Goal: Task Accomplishment & Management: Manage account settings

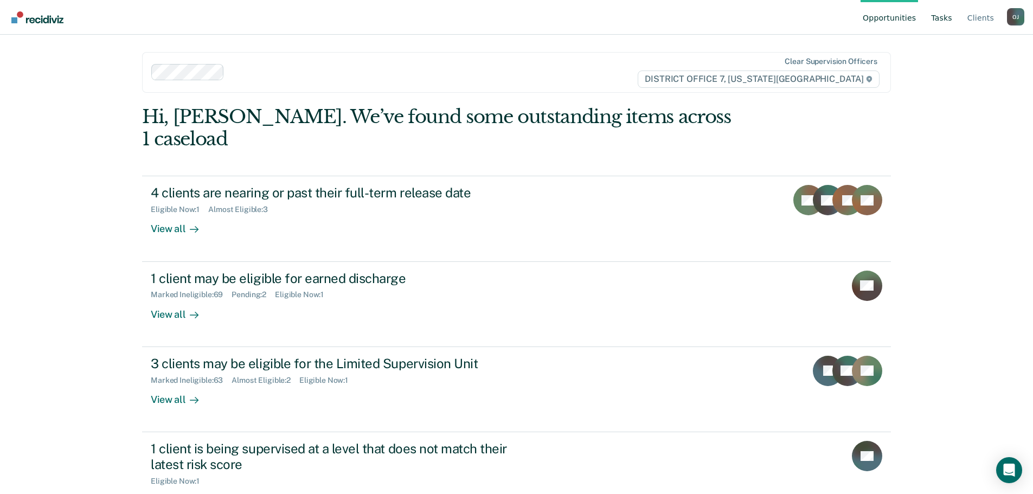
click at [945, 21] on link "Tasks" at bounding box center [941, 17] width 25 height 35
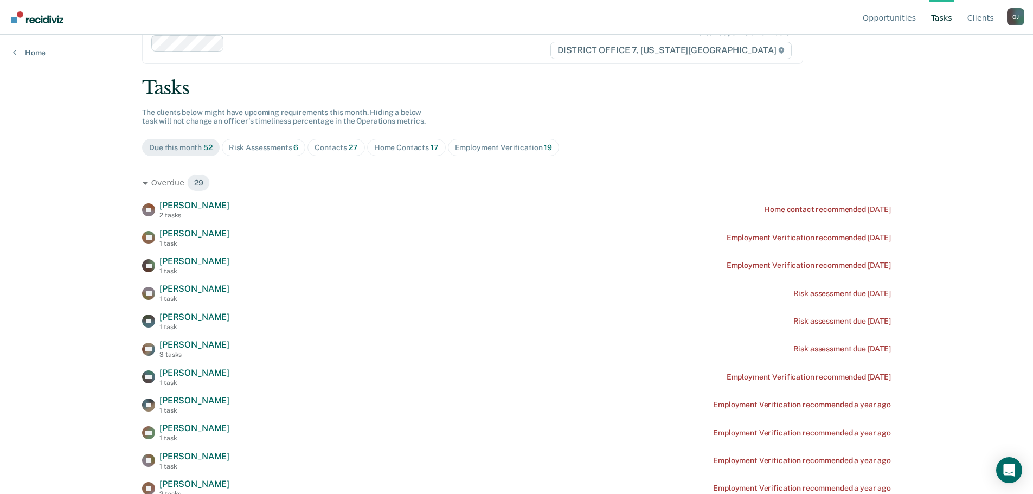
scroll to position [54, 0]
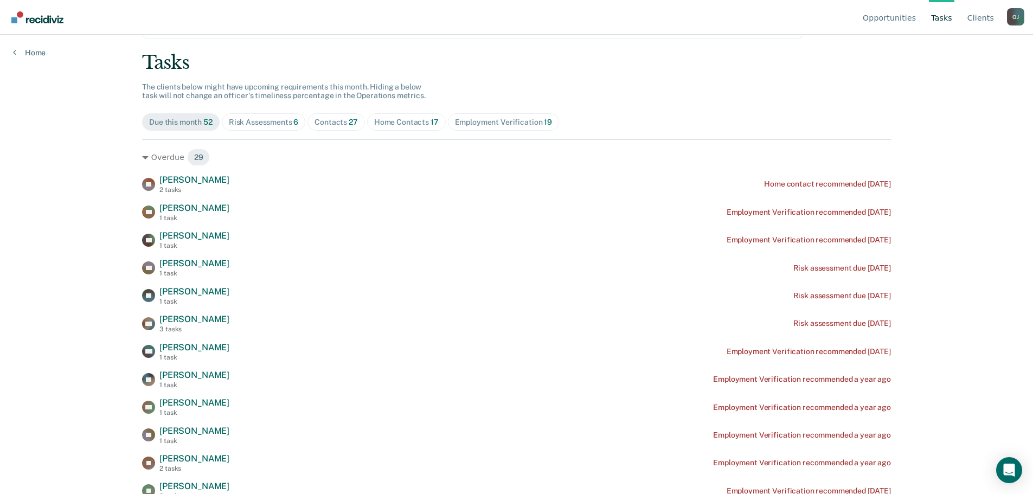
click at [998, 15] on ul "Opportunities Tasks Client s" at bounding box center [933, 17] width 146 height 35
click at [992, 21] on link "Client s" at bounding box center [980, 17] width 31 height 35
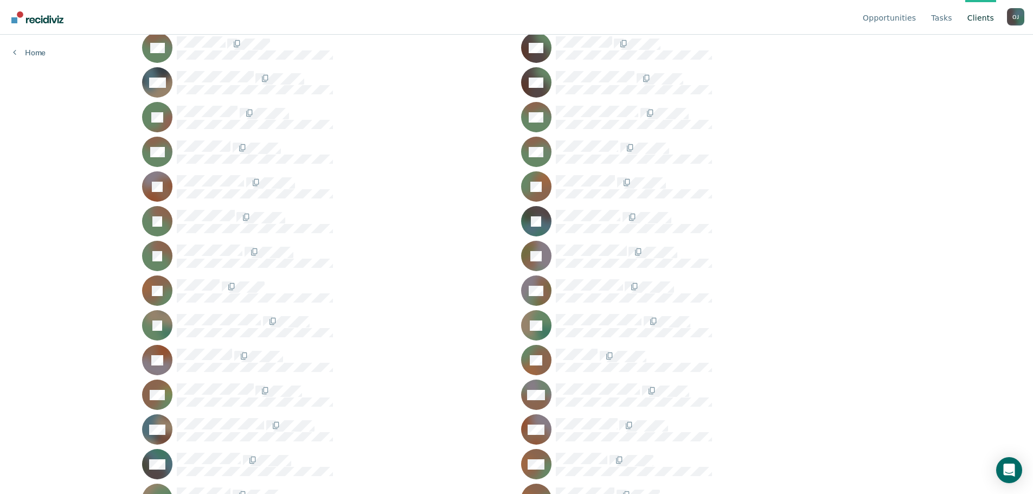
scroll to position [1193, 0]
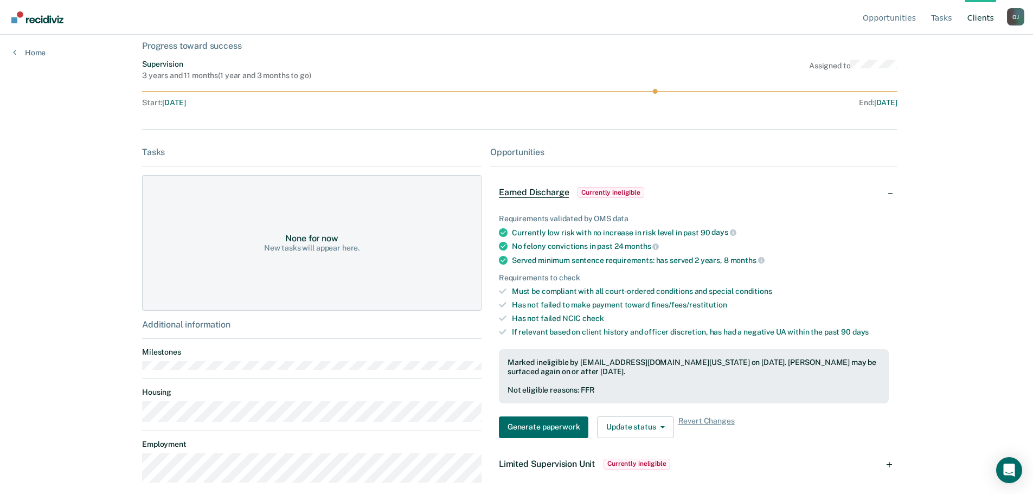
scroll to position [123, 0]
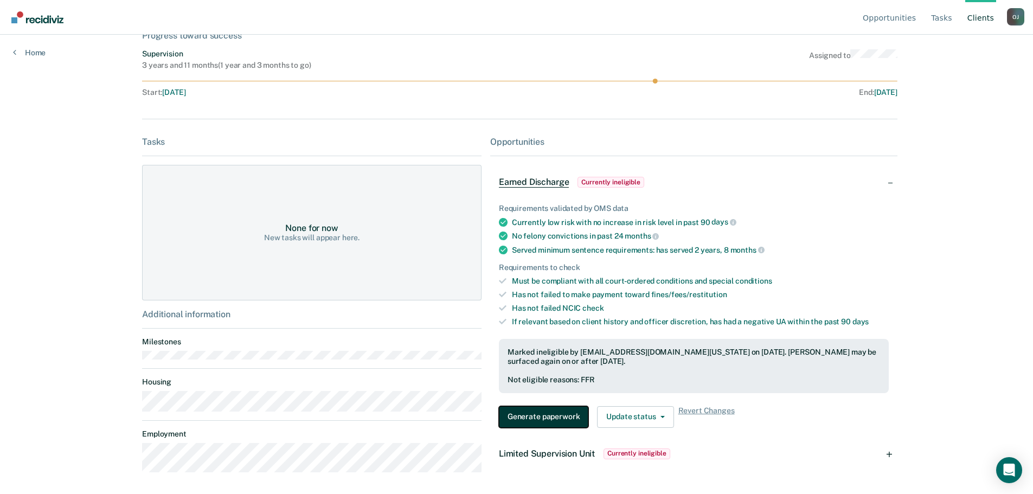
click at [551, 422] on button "Generate paperwork" at bounding box center [543, 417] width 89 height 22
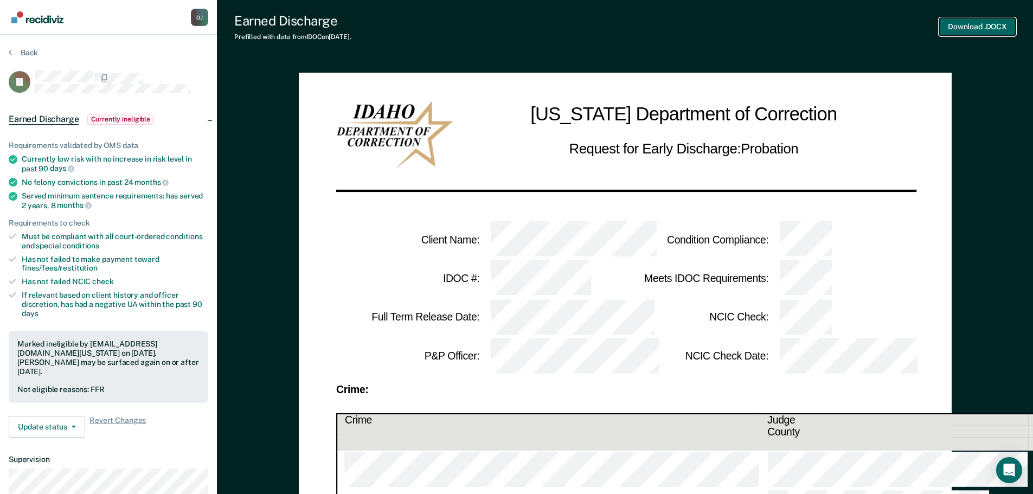
click at [968, 27] on button "Download .DOCX" at bounding box center [977, 27] width 76 height 18
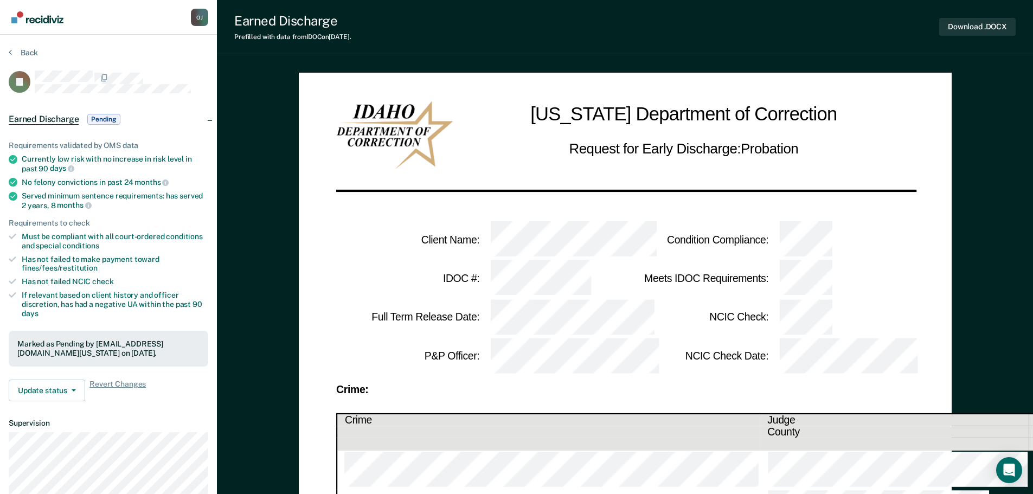
drag, startPoint x: 400, startPoint y: 453, endPoint x: 474, endPoint y: 453, distance: 74.3
click at [27, 55] on button "Back" at bounding box center [23, 53] width 29 height 10
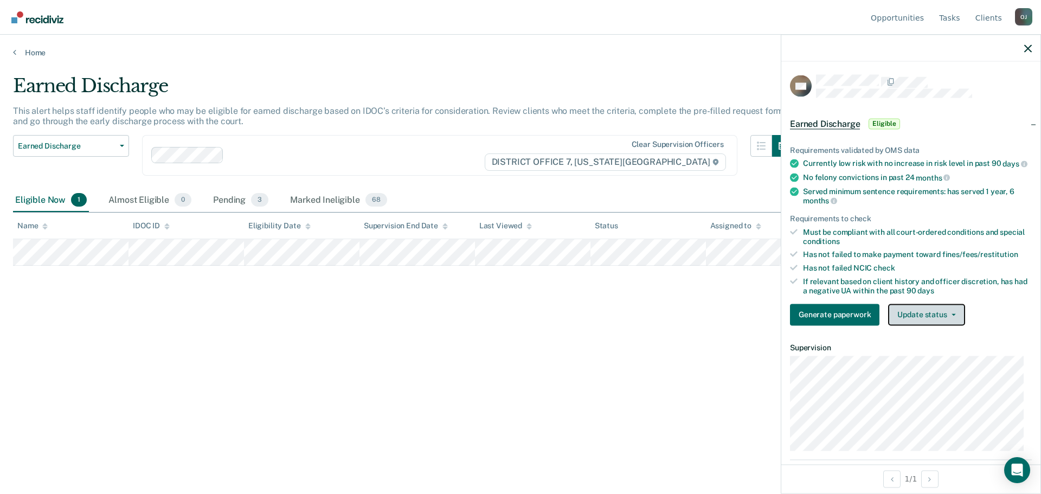
click at [919, 321] on button "Update status" at bounding box center [926, 315] width 76 height 22
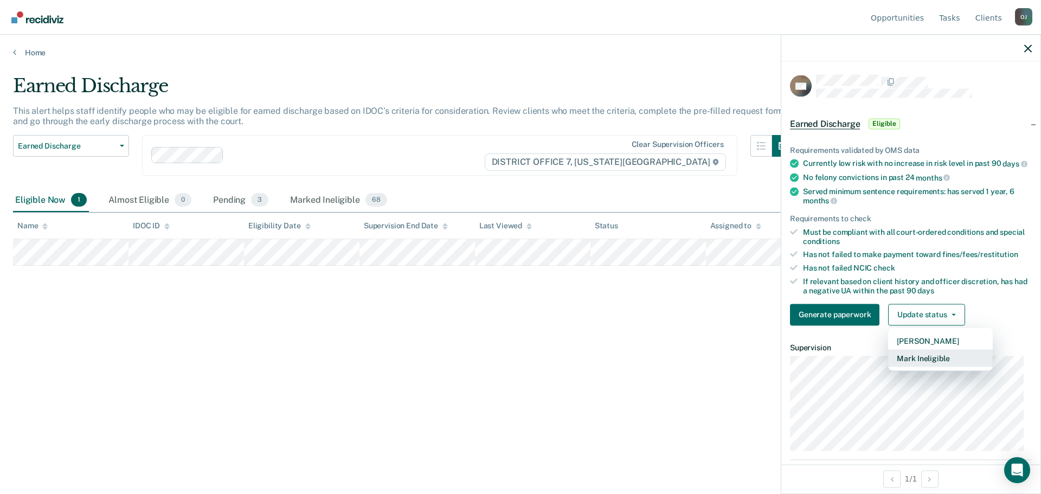
click at [923, 366] on button "Mark Ineligible" at bounding box center [940, 357] width 105 height 17
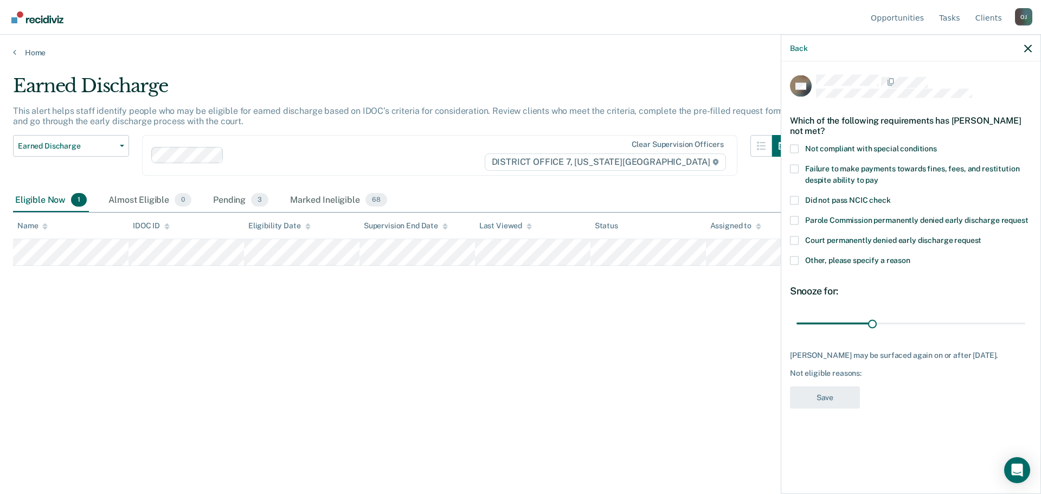
click at [850, 170] on span "Failure to make payments towards fines, fees, and restitution despite ability t…" at bounding box center [912, 174] width 214 height 20
click at [878, 176] on input "Failure to make payments towards fines, fees, and restitution despite ability t…" at bounding box center [878, 176] width 0 height 0
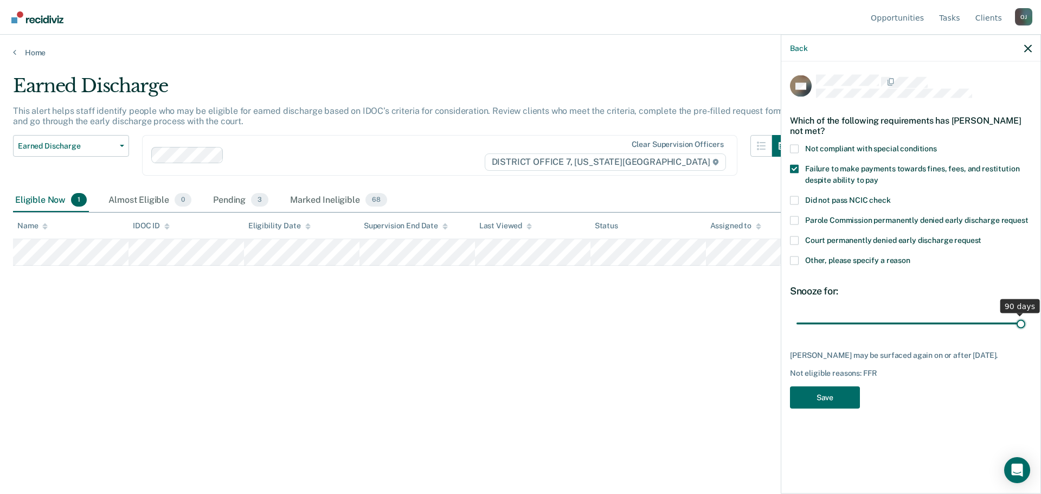
drag, startPoint x: 872, startPoint y: 317, endPoint x: 1073, endPoint y: 325, distance: 201.3
type input "90"
click at [1025, 325] on input "range" at bounding box center [910, 323] width 229 height 19
click at [817, 401] on button "Save" at bounding box center [825, 397] width 70 height 22
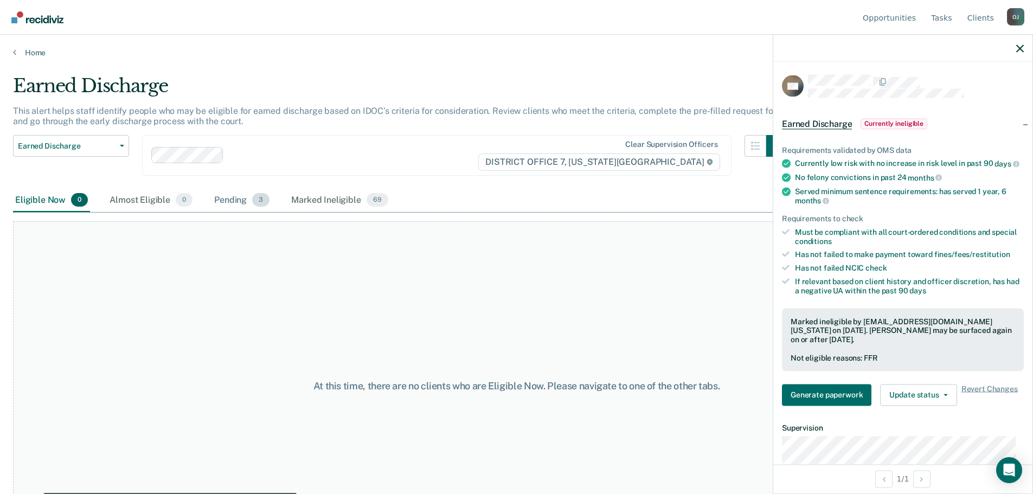
click at [222, 204] on div "Pending 3" at bounding box center [242, 201] width 60 height 24
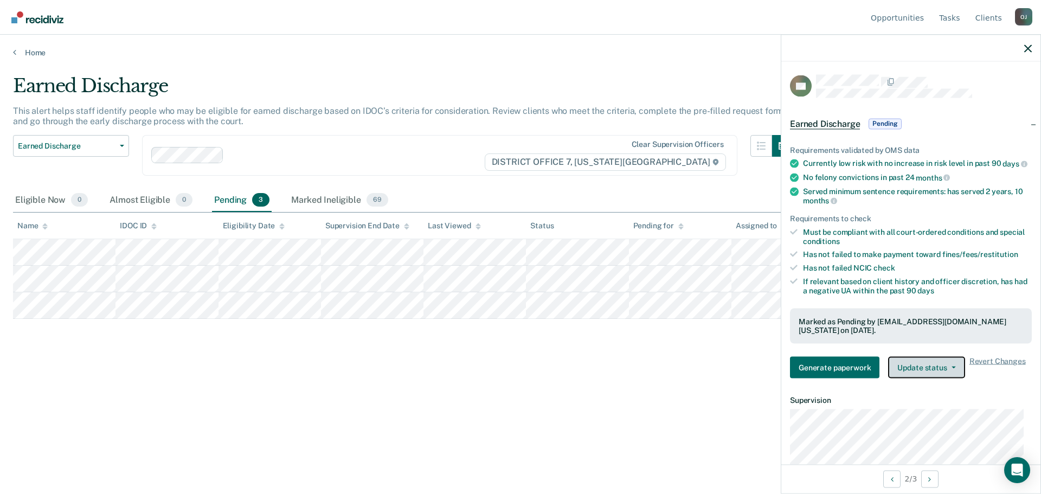
click at [940, 378] on button "Update status" at bounding box center [926, 368] width 76 height 22
click at [272, 370] on div "Earned Discharge This alert helps staff identify people who may be eligible for…" at bounding box center [520, 244] width 1015 height 338
click at [11, 57] on main "Earned Discharge This alert helps staff identify people who may be eligible for…" at bounding box center [520, 273] width 1041 height 433
click at [17, 56] on link "Home" at bounding box center [520, 53] width 1015 height 10
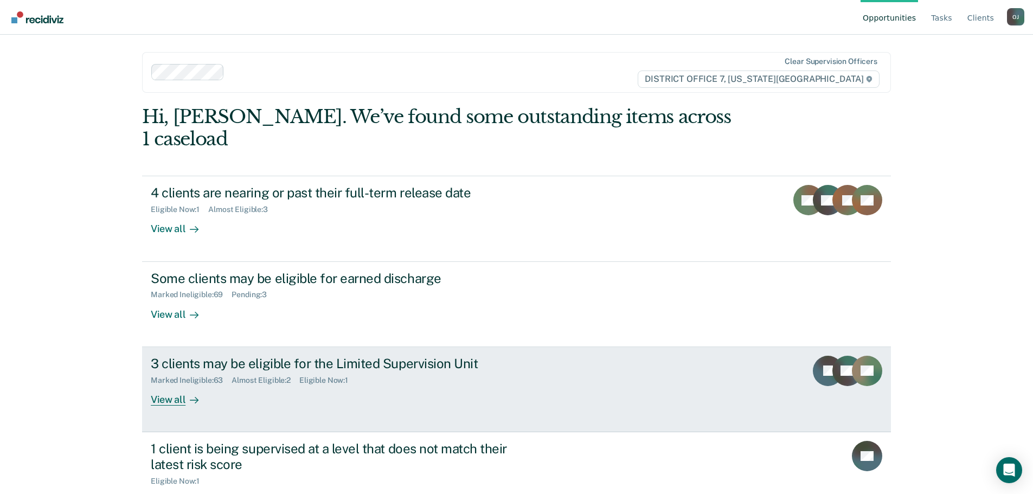
click at [282, 371] on div "Marked Ineligible : 63 Almost Eligible : 2 Eligible Now : 1" at bounding box center [341, 378] width 381 height 14
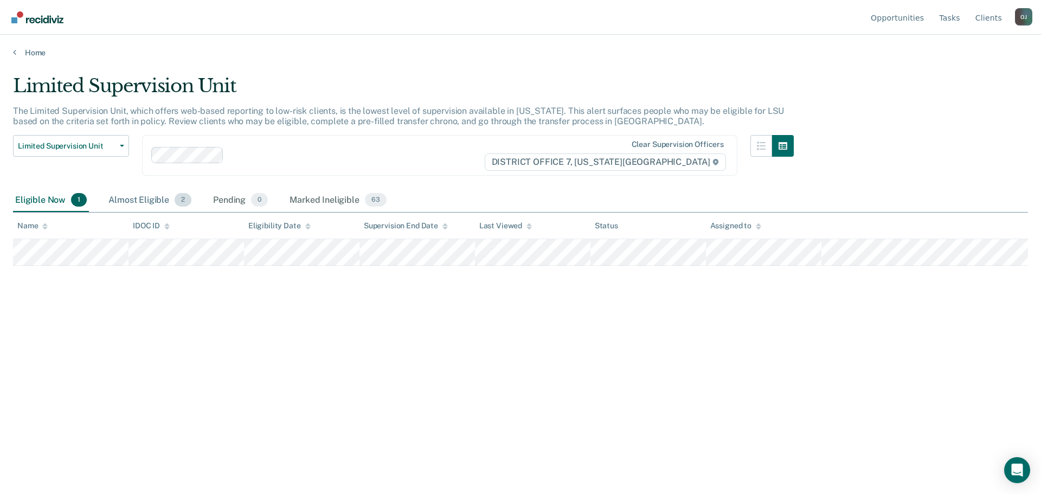
click at [132, 199] on div "Almost Eligible 2" at bounding box center [149, 201] width 87 height 24
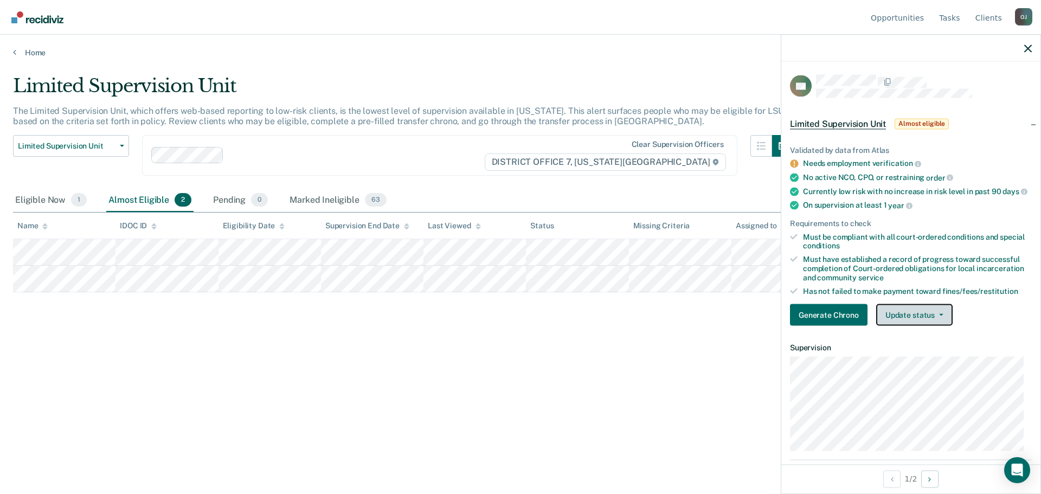
click at [926, 326] on button "Update status" at bounding box center [914, 315] width 76 height 22
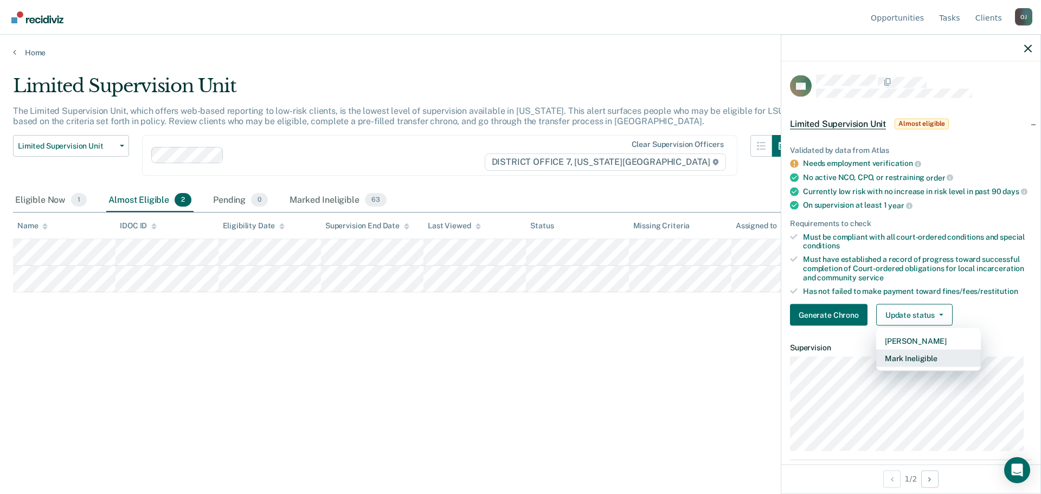
click at [935, 365] on button "Mark Ineligible" at bounding box center [928, 358] width 105 height 17
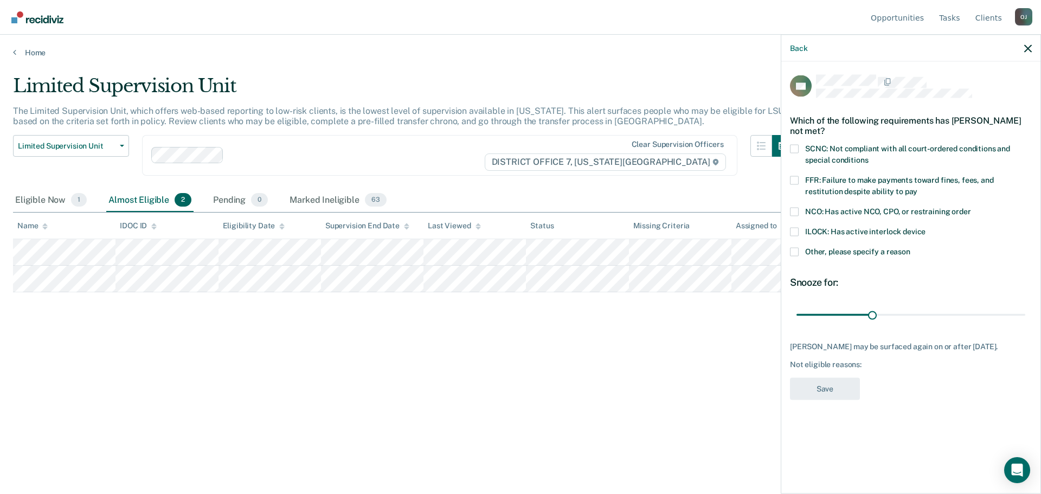
click at [859, 188] on span "FFR: Failure to make payments toward fines, fees, and restitution despite abili…" at bounding box center [899, 185] width 189 height 20
click at [917, 187] on input "FFR: Failure to make payments toward fines, fees, and restitution despite abili…" at bounding box center [917, 187] width 0 height 0
click at [840, 384] on button "Save" at bounding box center [825, 388] width 70 height 22
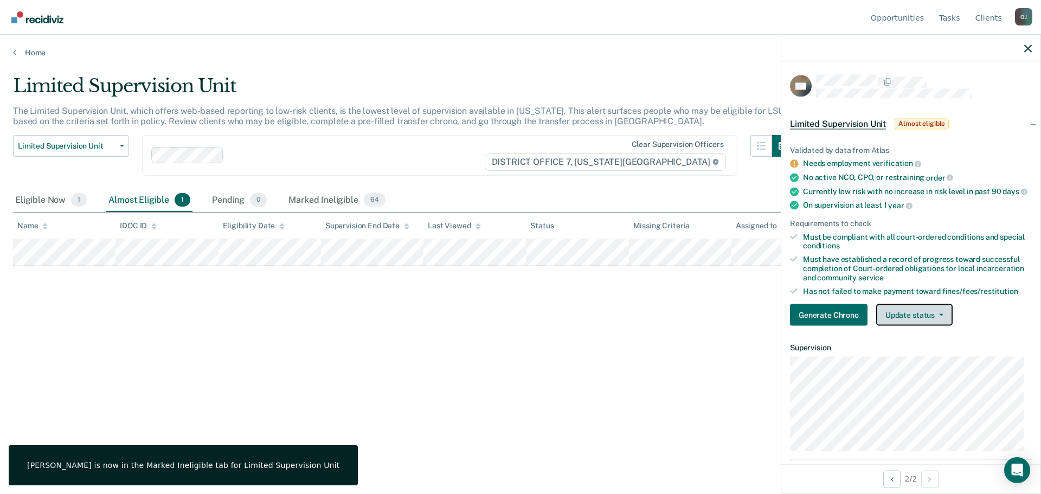
click at [900, 324] on button "Update status" at bounding box center [914, 315] width 76 height 22
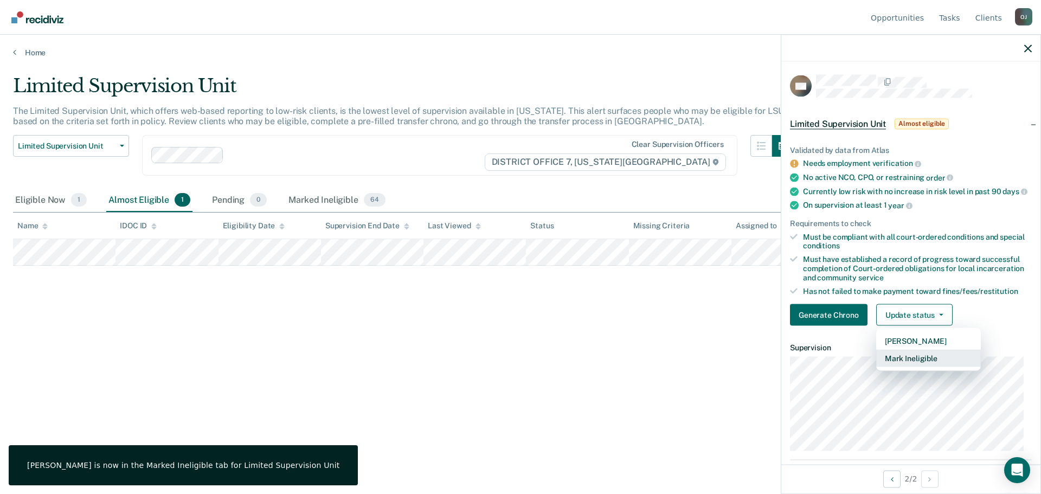
click at [902, 360] on button "Mark Ineligible" at bounding box center [928, 358] width 105 height 17
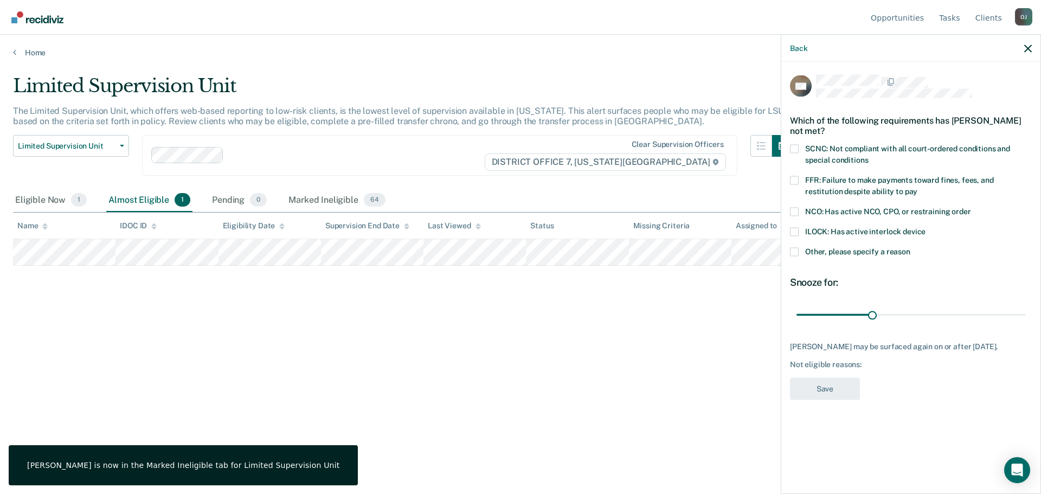
click at [865, 183] on label "FFR: Failure to make payments toward fines, fees, and restitution despite abili…" at bounding box center [911, 187] width 242 height 23
click at [917, 187] on input "FFR: Failure to make payments toward fines, fees, and restitution despite abili…" at bounding box center [917, 187] width 0 height 0
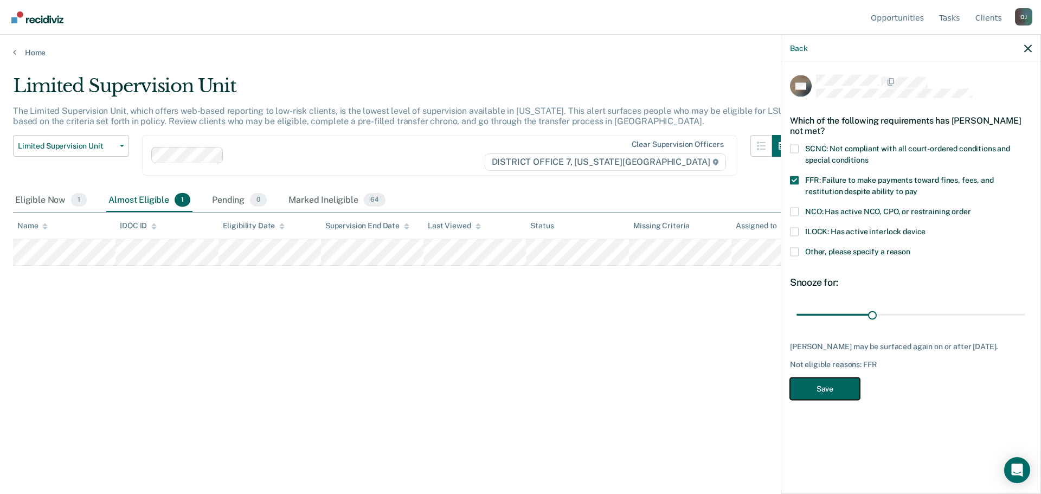
click at [836, 385] on button "Save" at bounding box center [825, 388] width 70 height 22
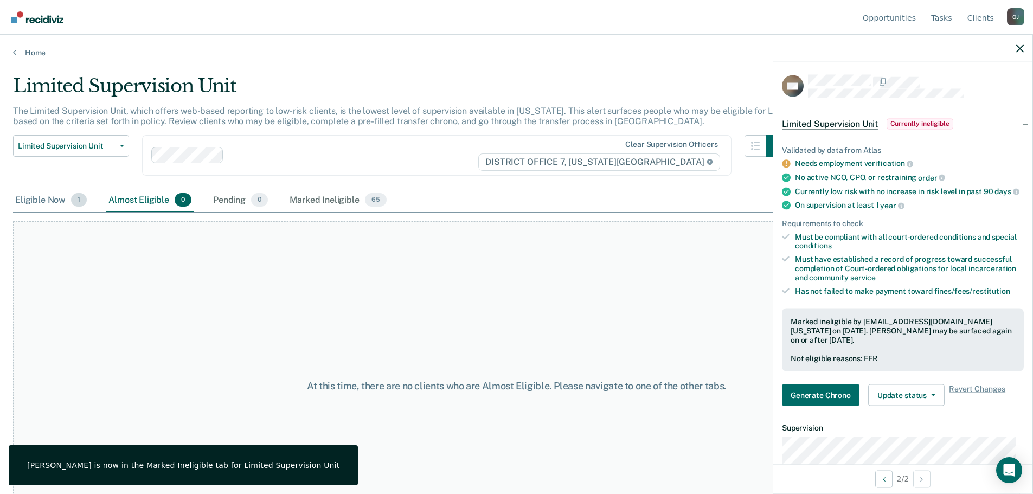
click at [43, 209] on div "Eligible Now 1" at bounding box center [51, 201] width 76 height 24
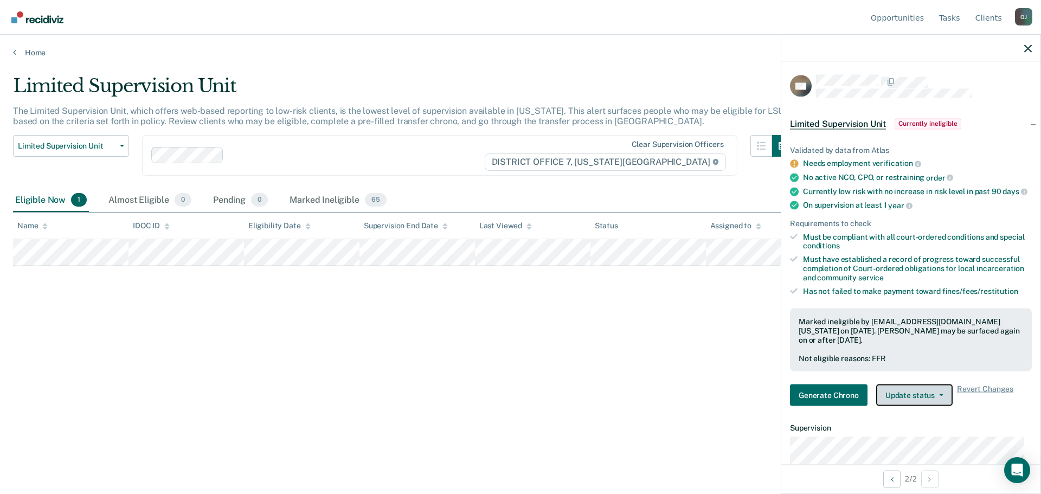
click at [899, 398] on button "Update status" at bounding box center [914, 395] width 76 height 22
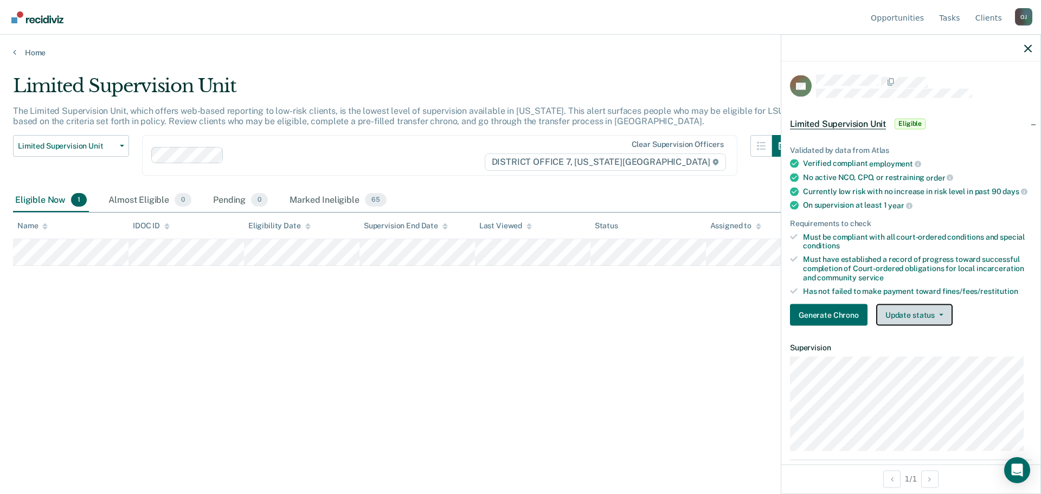
click at [921, 321] on button "Update status" at bounding box center [914, 315] width 76 height 22
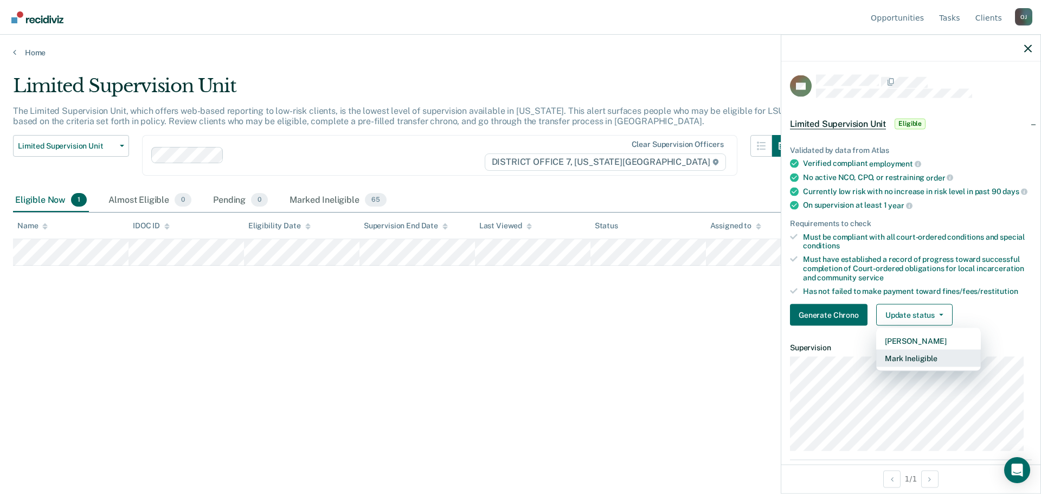
click at [917, 367] on button "Mark Ineligible" at bounding box center [928, 358] width 105 height 17
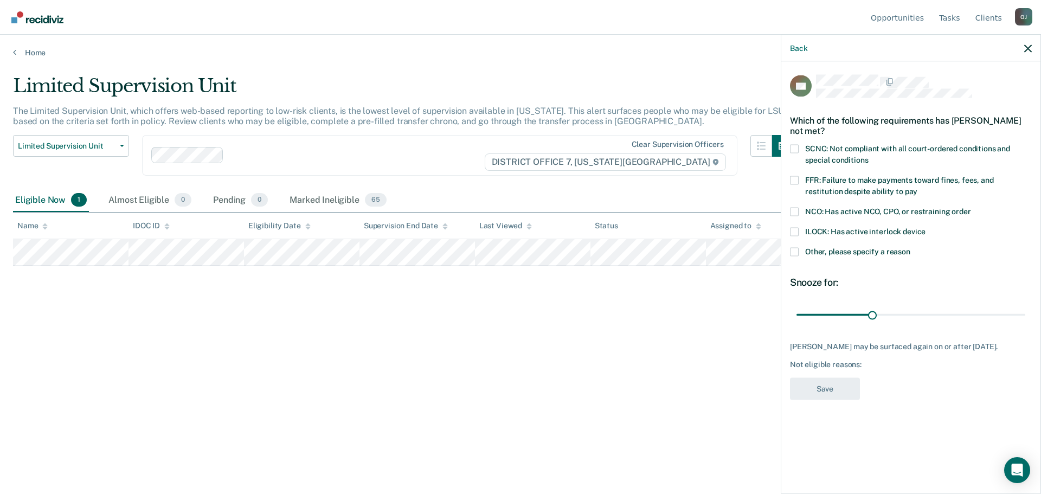
click at [886, 189] on label "FFR: Failure to make payments toward fines, fees, and restitution despite abili…" at bounding box center [911, 187] width 242 height 23
click at [917, 187] on input "FFR: Failure to make payments toward fines, fees, and restitution despite abili…" at bounding box center [917, 187] width 0 height 0
drag, startPoint x: 871, startPoint y: 318, endPoint x: 1096, endPoint y: 318, distance: 225.0
type input "90"
click at [1025, 318] on input "range" at bounding box center [910, 314] width 229 height 19
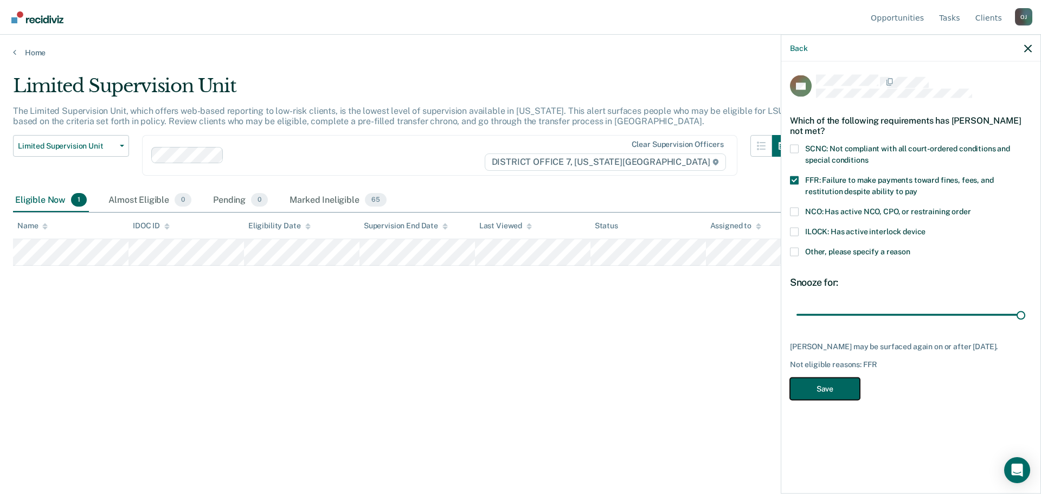
drag, startPoint x: 834, startPoint y: 389, endPoint x: 827, endPoint y: 389, distance: 6.5
click at [833, 389] on button "Save" at bounding box center [825, 388] width 70 height 22
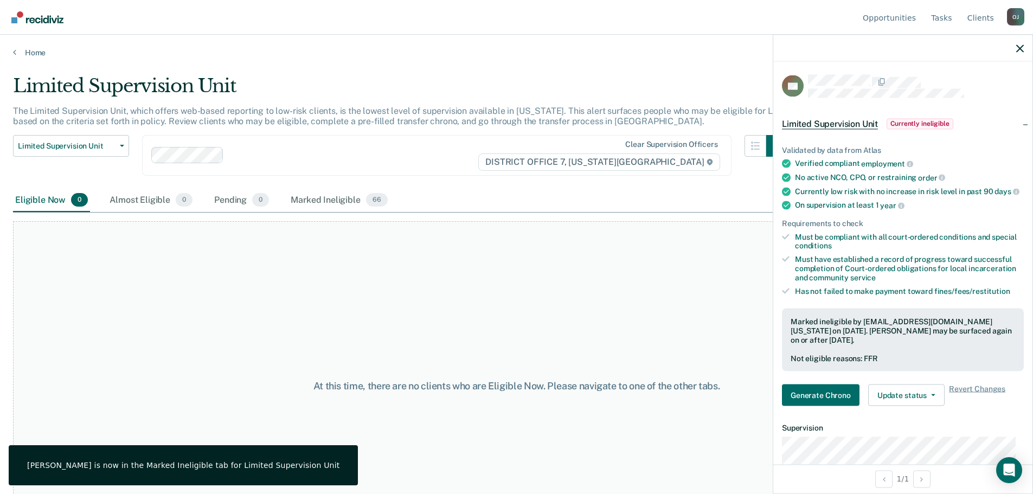
click at [33, 15] on img "Go to Recidiviz Home" at bounding box center [37, 17] width 52 height 12
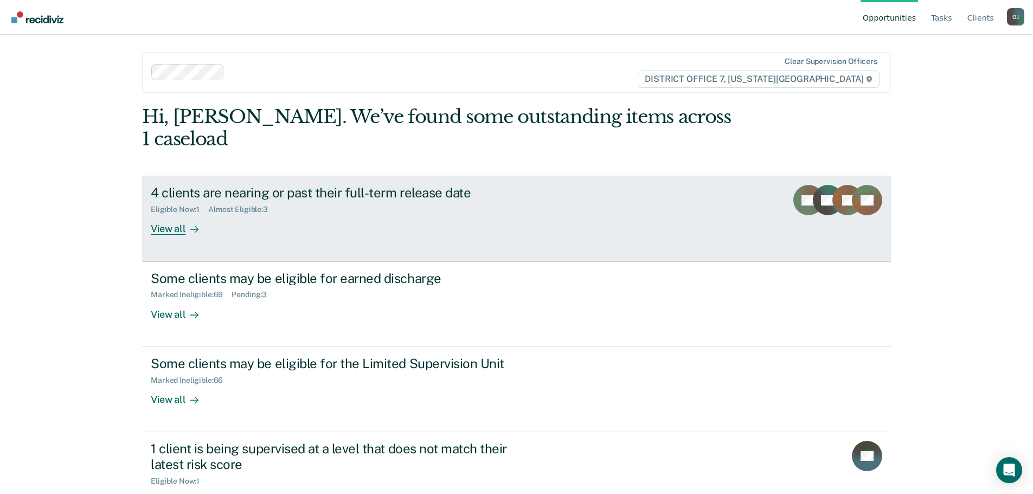
click at [326, 201] on div "Eligible Now : 1 Almost Eligible : 3" at bounding box center [341, 208] width 381 height 14
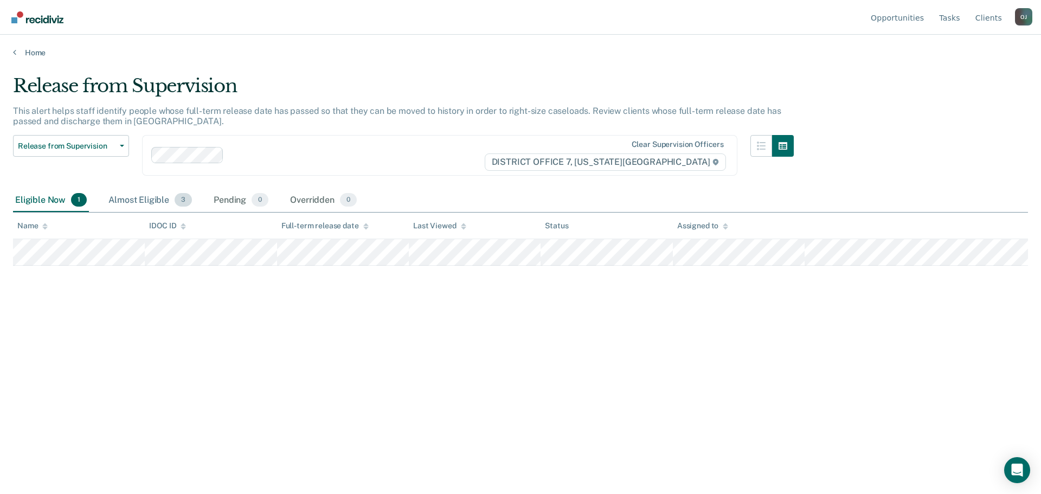
click at [124, 202] on div "Almost Eligible 3" at bounding box center [150, 201] width 88 height 24
